Goal: Navigation & Orientation: Find specific page/section

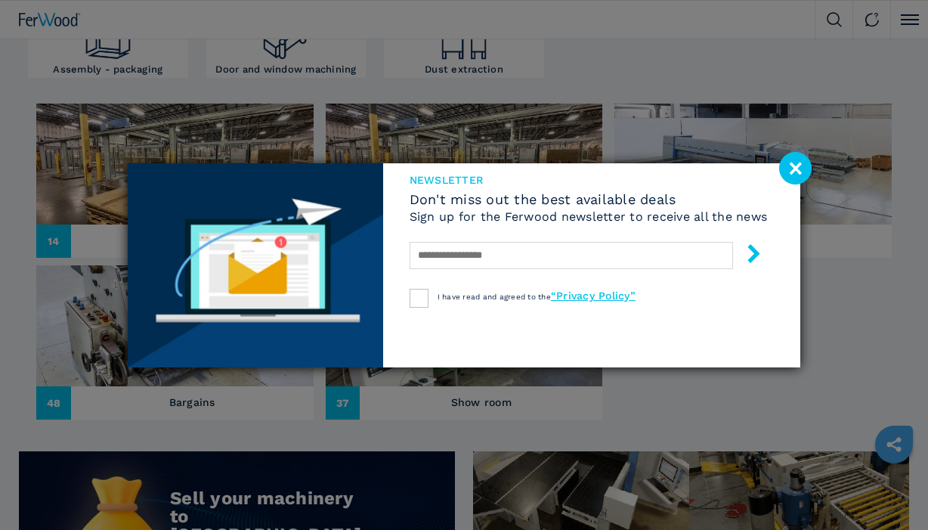
scroll to position [605, 0]
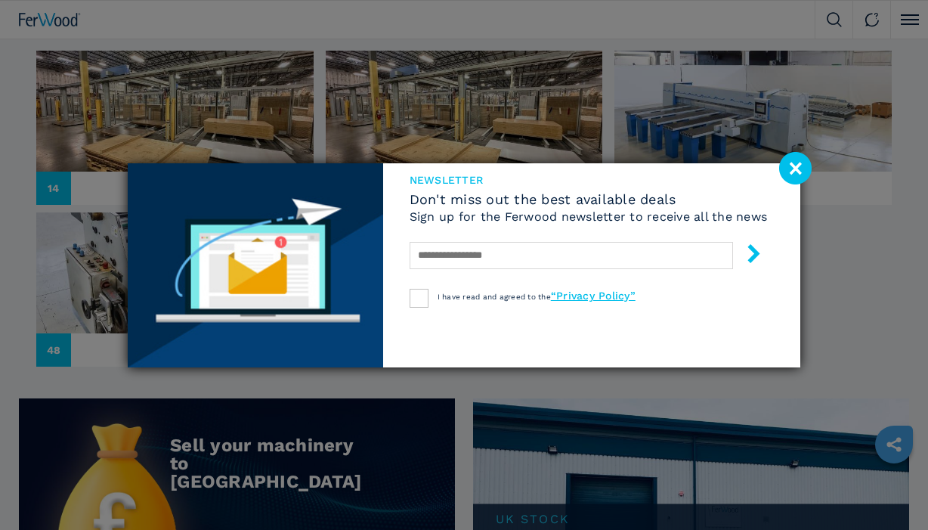
click at [791, 169] on image at bounding box center [795, 168] width 33 height 33
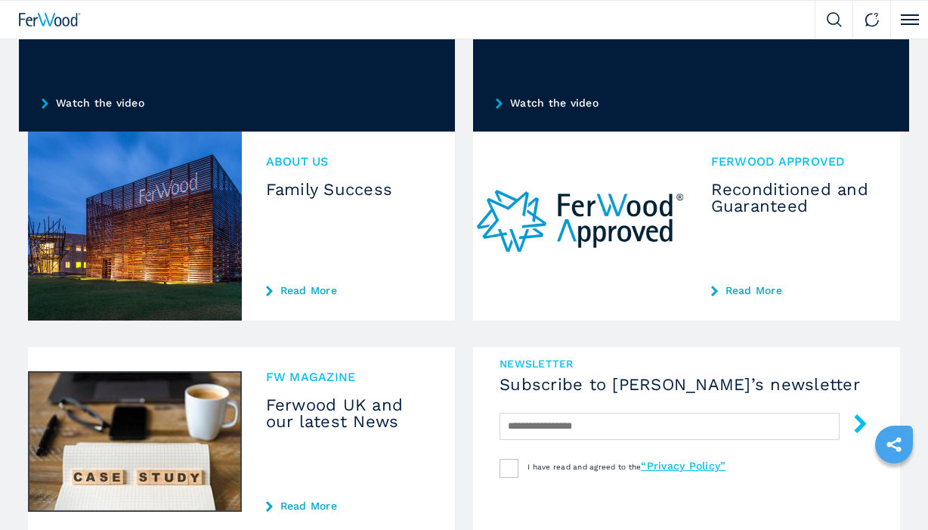
scroll to position [1340, 0]
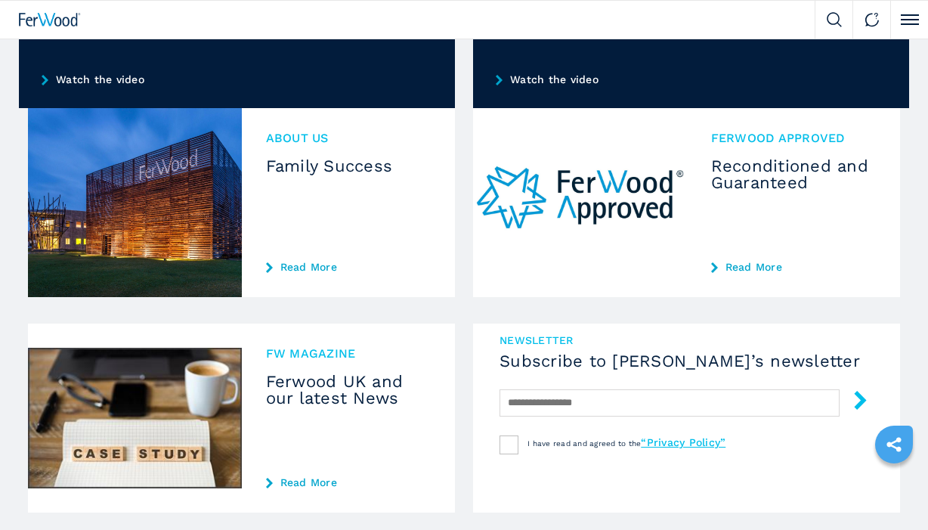
click at [327, 386] on h3 "Ferwood UK and our latest News" at bounding box center [349, 389] width 166 height 33
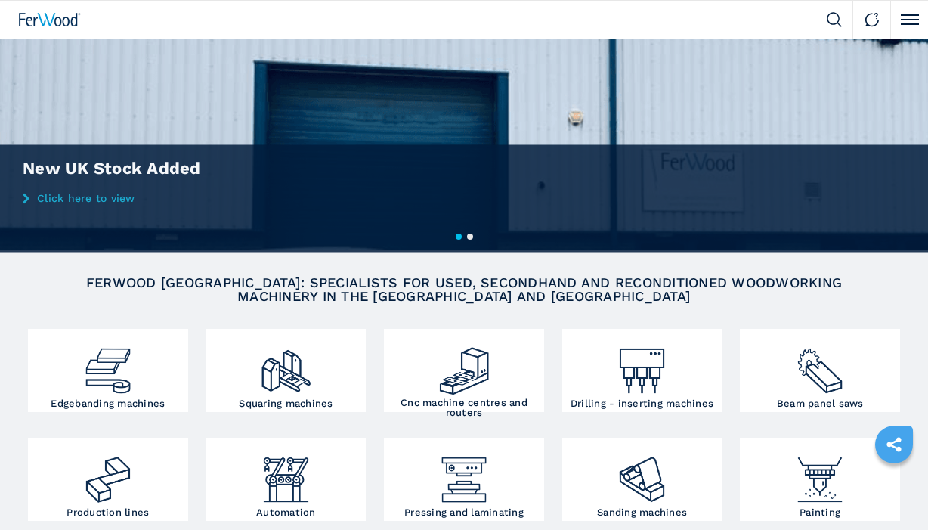
click at [913, 22] on button "Click to toggle menu" at bounding box center [910, 20] width 38 height 38
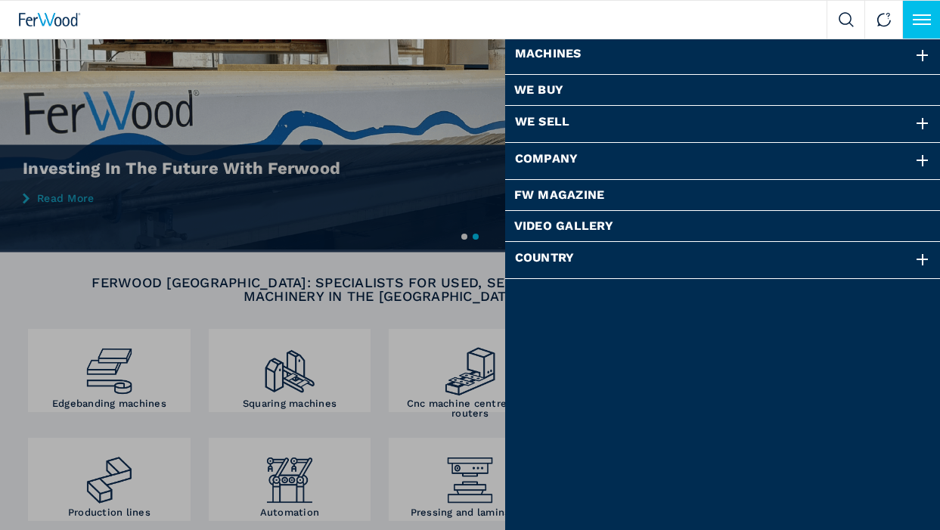
click at [917, 160] on div at bounding box center [922, 161] width 17 height 17
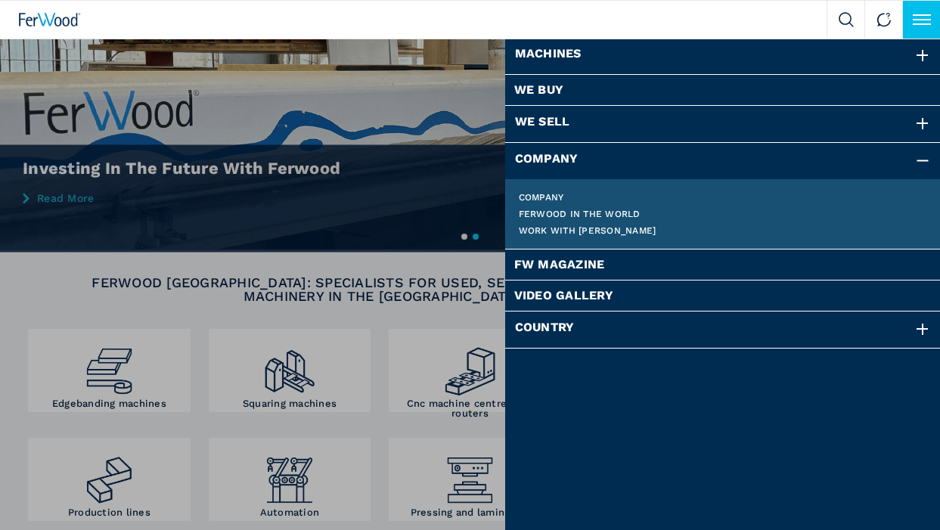
click at [920, 163] on div at bounding box center [922, 161] width 17 height 17
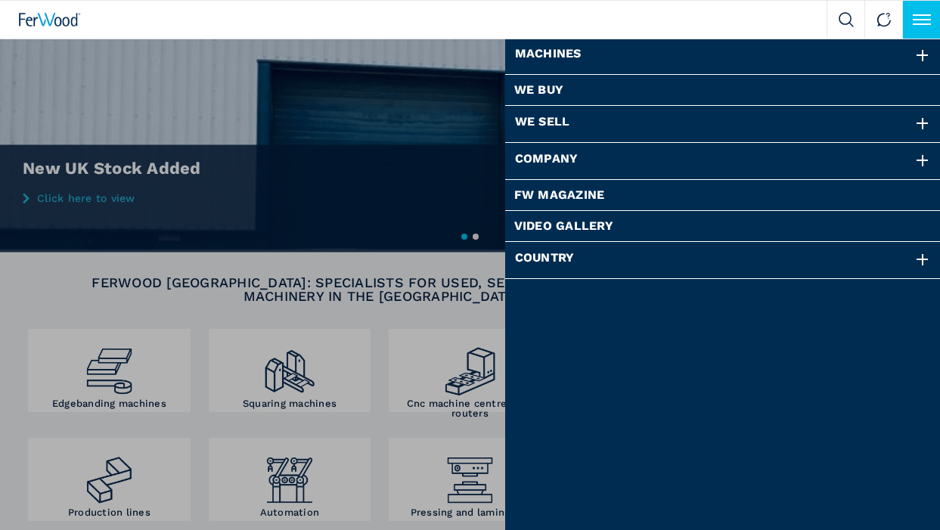
click at [854, 270] on div "Country" at bounding box center [723, 260] width 436 height 36
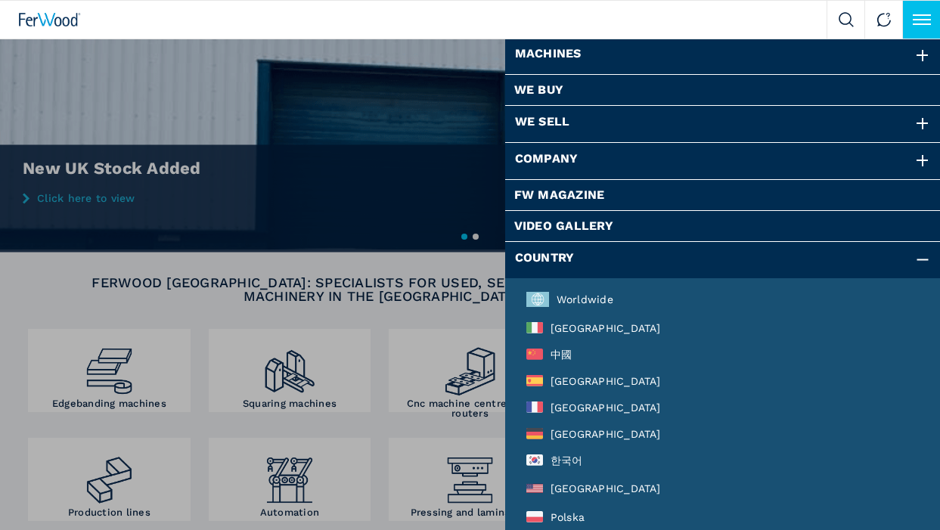
click at [803, 224] on link "Video Gallery" at bounding box center [723, 226] width 418 height 12
